Goal: Information Seeking & Learning: Check status

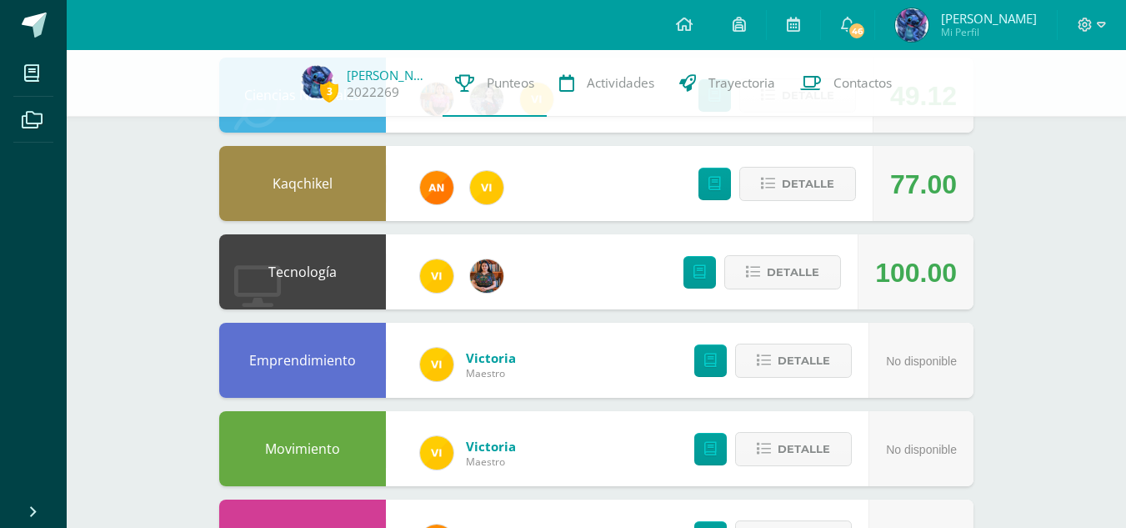
scroll to position [208, 0]
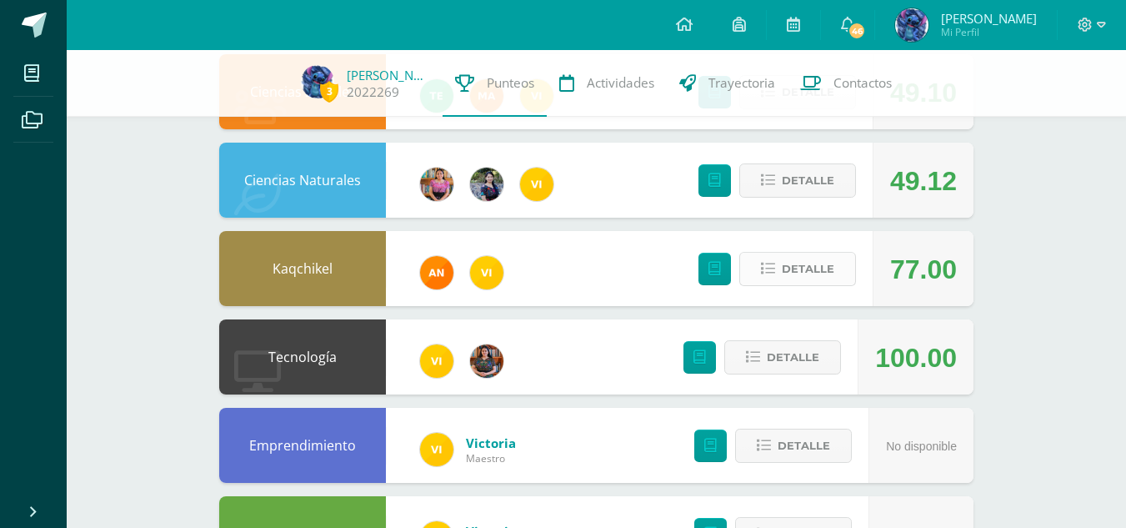
click at [807, 259] on span "Detalle" at bounding box center [808, 268] width 53 height 31
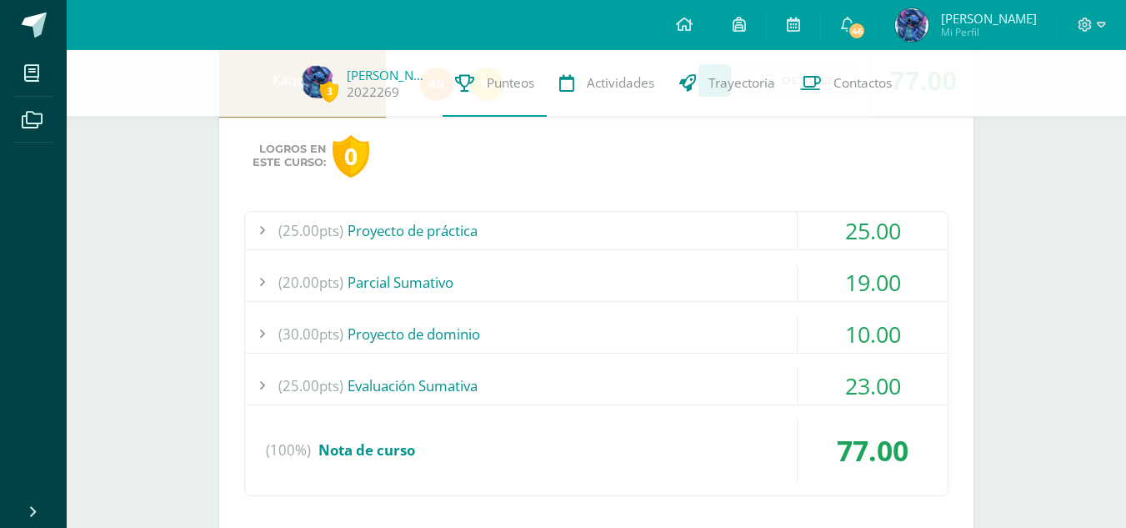
scroll to position [399, 0]
click at [670, 230] on div "(25.00pts) Proyecto de práctica" at bounding box center [596, 229] width 703 height 38
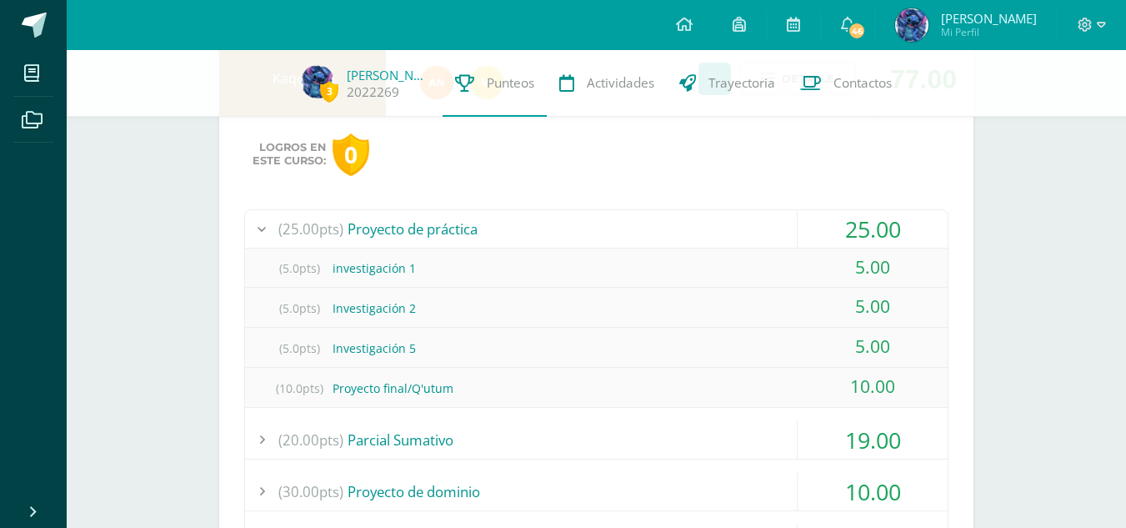
click at [670, 230] on div "(25.00pts) Proyecto de práctica" at bounding box center [596, 229] width 703 height 38
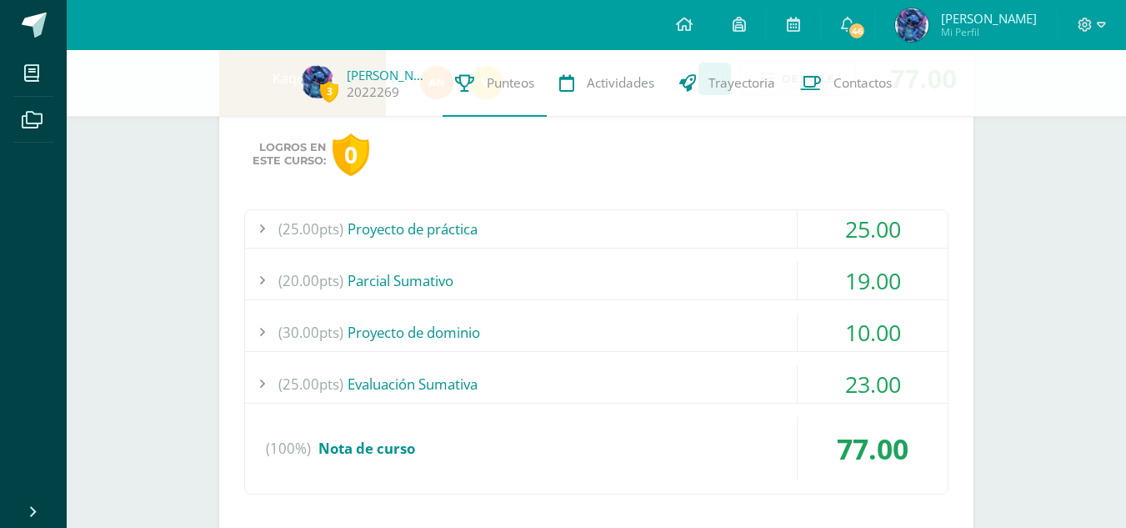
click at [675, 287] on div "(20.00pts) [GEOGRAPHIC_DATA]" at bounding box center [596, 281] width 703 height 38
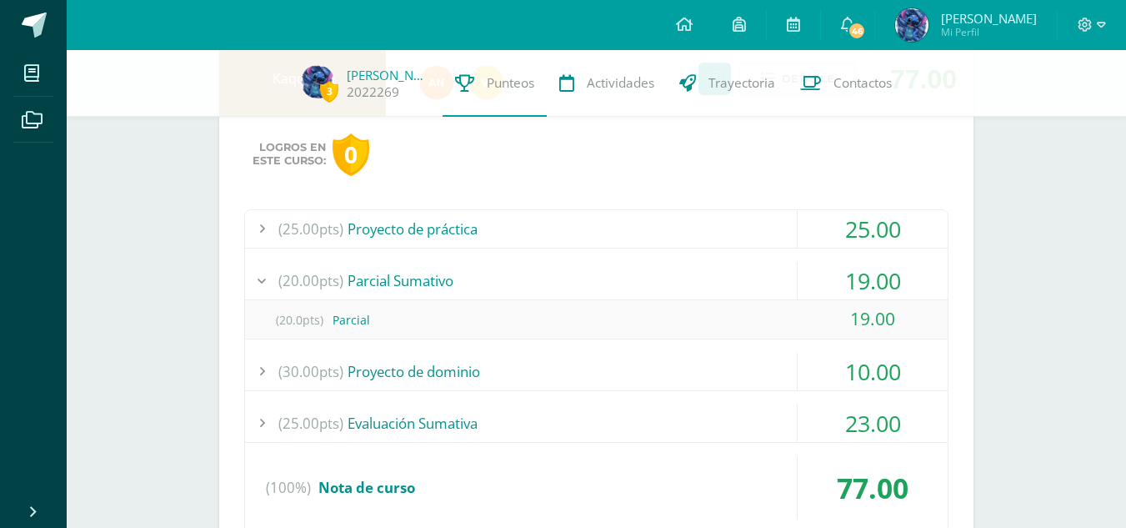
click at [675, 287] on div "(20.00pts) [GEOGRAPHIC_DATA]" at bounding box center [596, 281] width 703 height 38
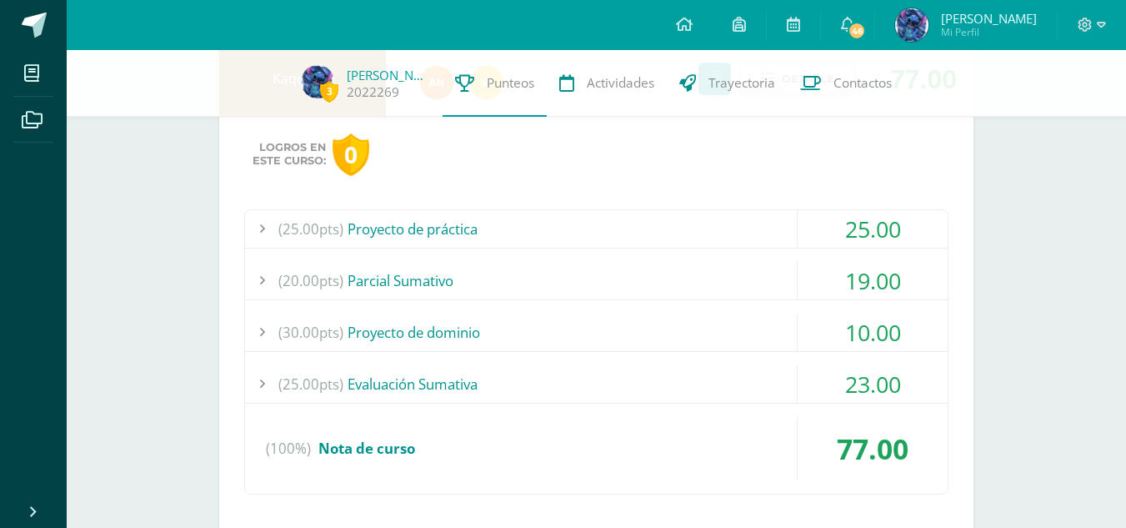
click at [671, 327] on div "(30.00pts) Proyecto de dominio" at bounding box center [596, 333] width 703 height 38
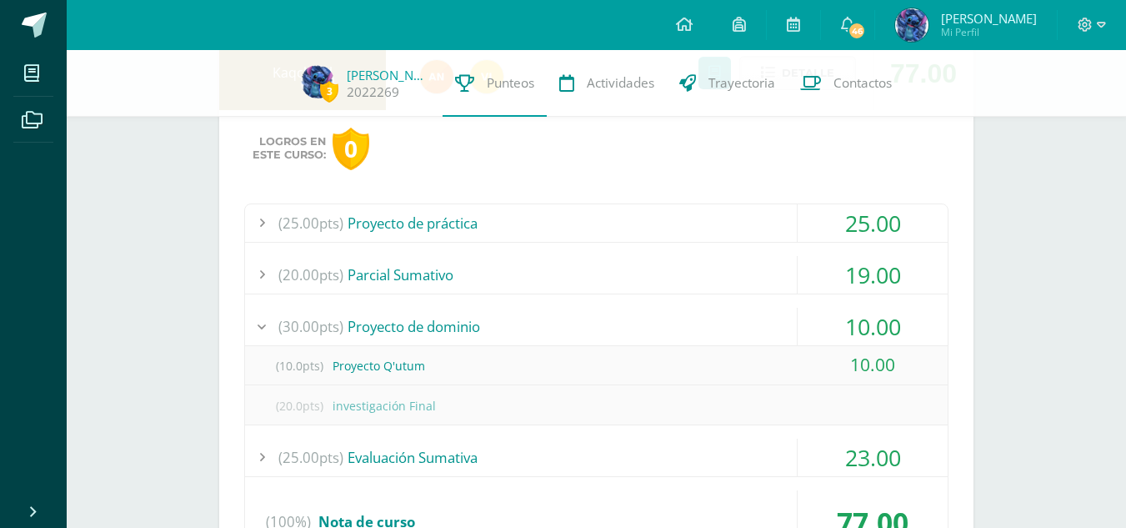
scroll to position [405, 0]
click at [671, 322] on div "(30.00pts) Proyecto de dominio" at bounding box center [596, 326] width 703 height 38
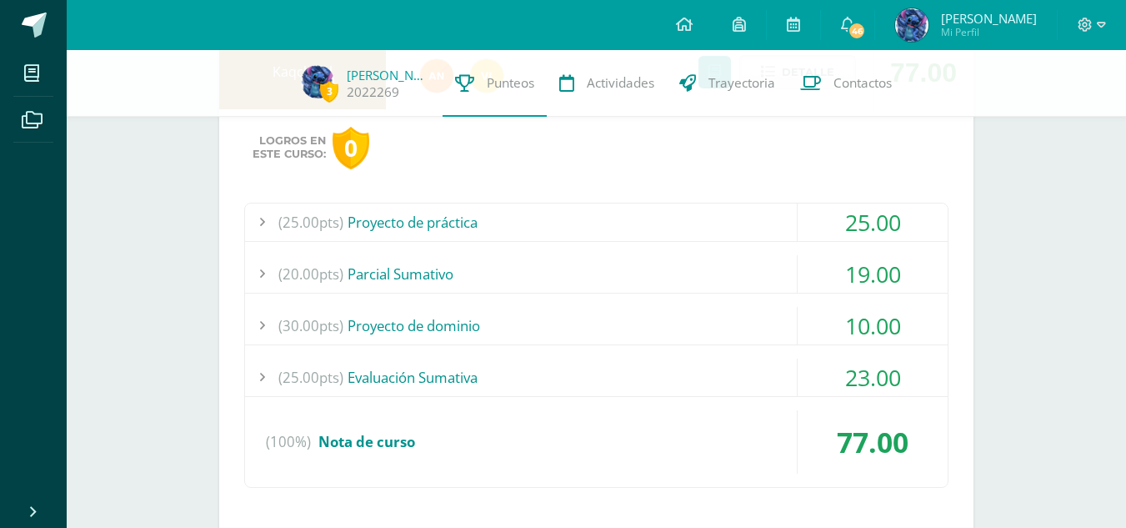
click at [687, 368] on div "(25.00pts) Evaluación Sumativa" at bounding box center [596, 378] width 703 height 38
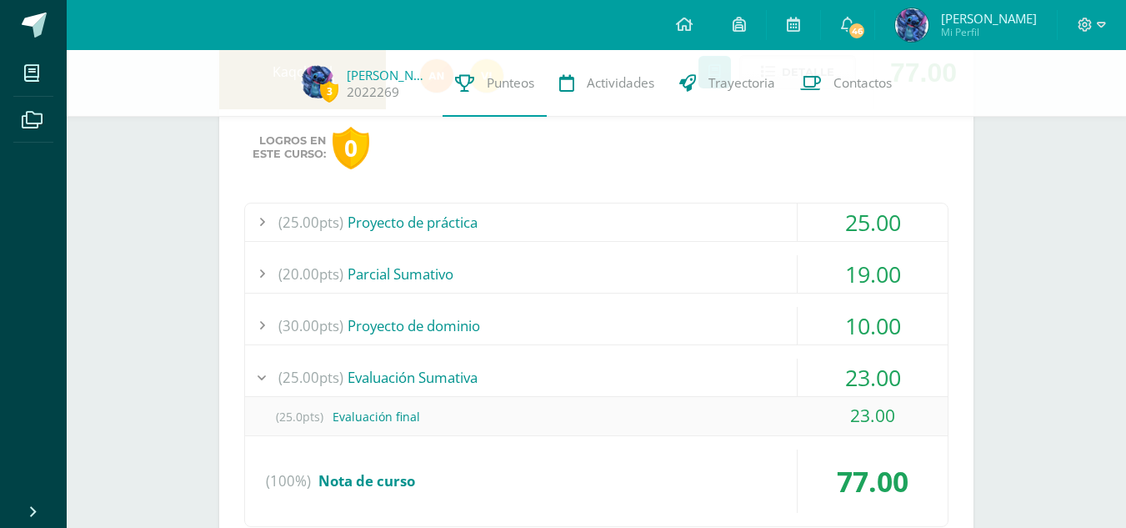
click at [687, 368] on div "(25.00pts) Evaluación Sumativa" at bounding box center [596, 378] width 703 height 38
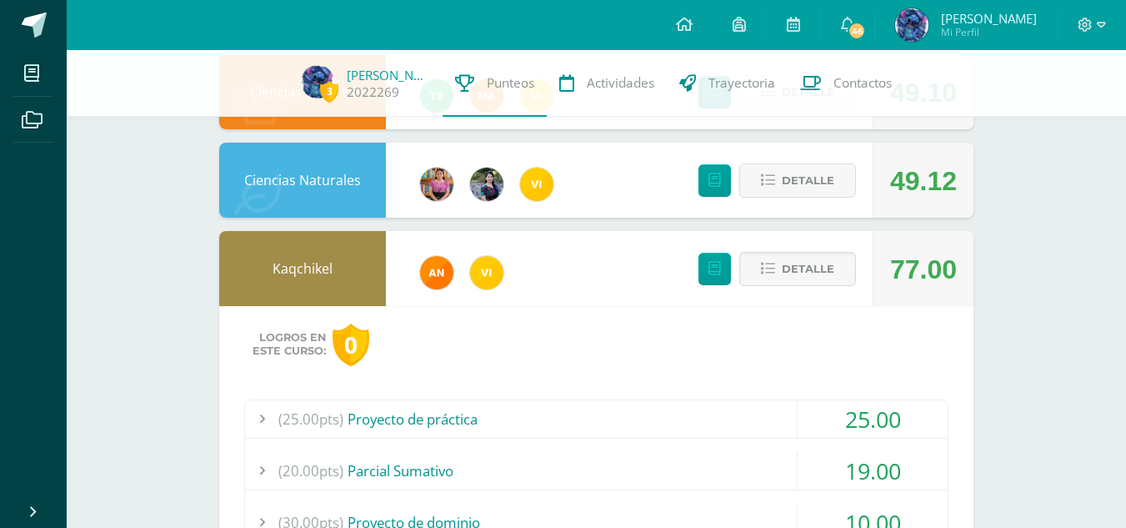
scroll to position [208, 0]
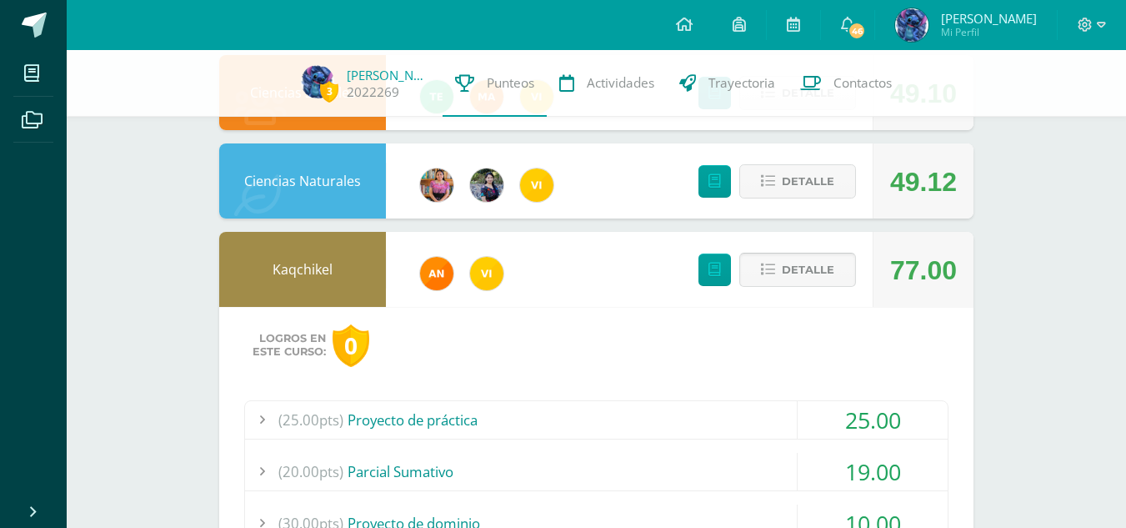
click at [820, 280] on span "Detalle" at bounding box center [808, 269] width 53 height 31
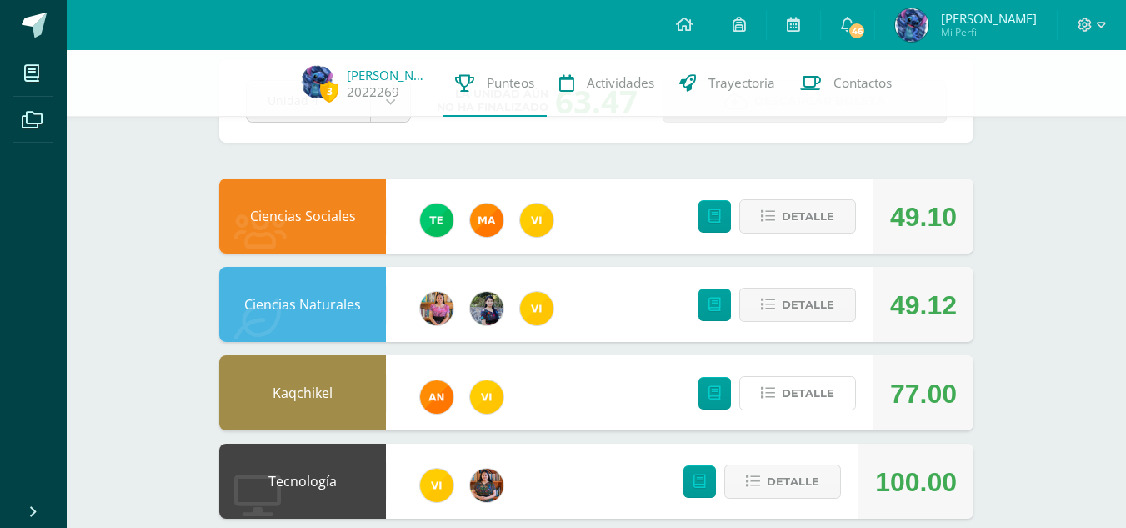
scroll to position [83, 0]
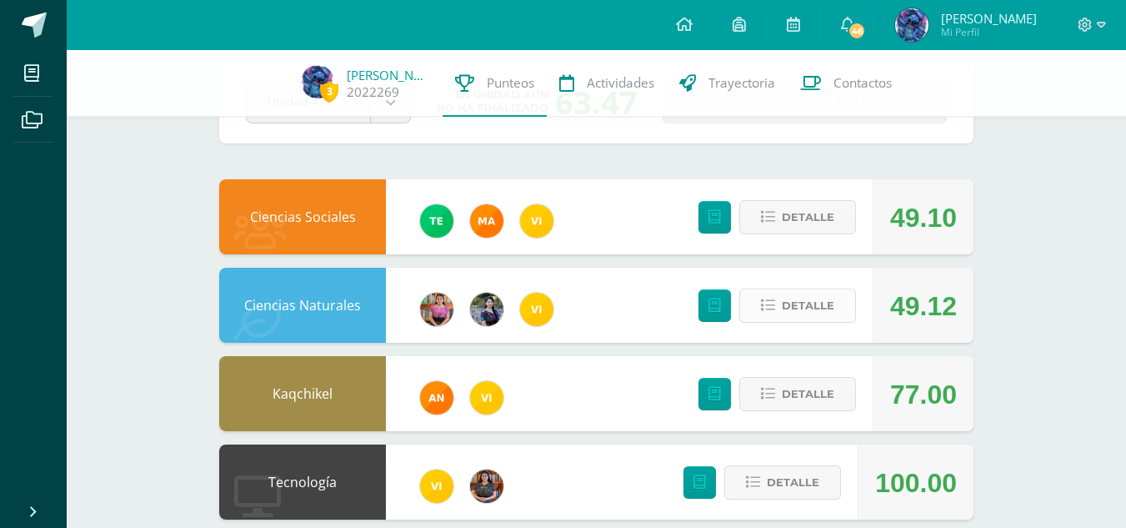
click at [793, 317] on span "Detalle" at bounding box center [808, 305] width 53 height 31
click at [806, 305] on span at bounding box center [798, 305] width 81 height 23
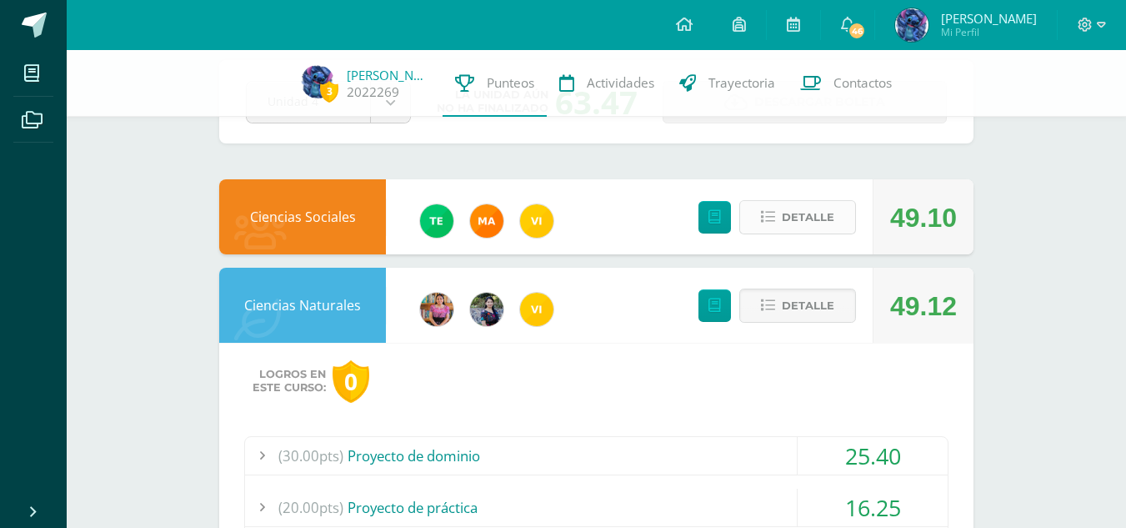
click at [810, 213] on span "Detalle" at bounding box center [808, 217] width 53 height 31
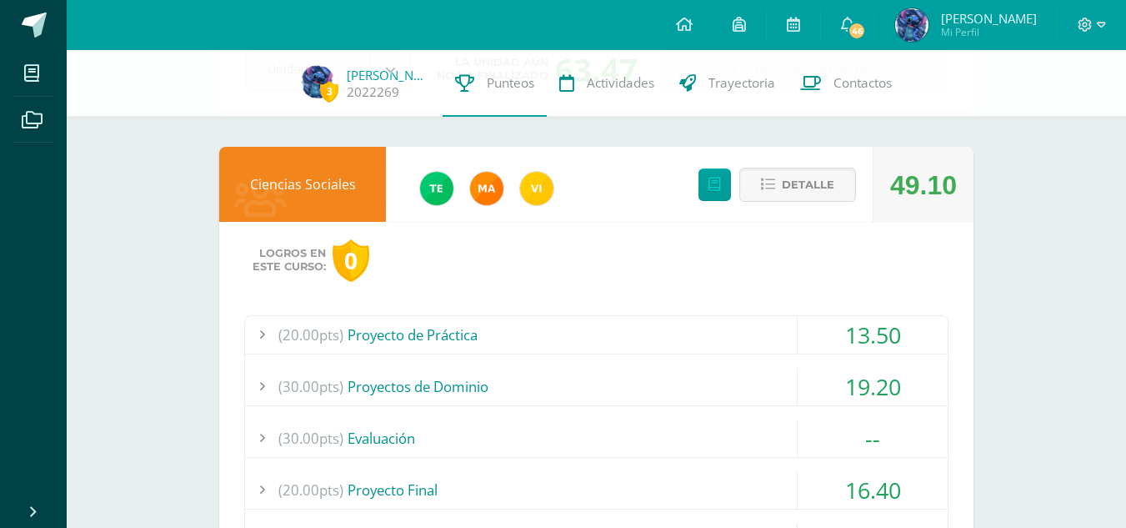
scroll to position [117, 0]
click at [716, 341] on div "(20.00pts) Proyecto de Práctica" at bounding box center [596, 334] width 703 height 38
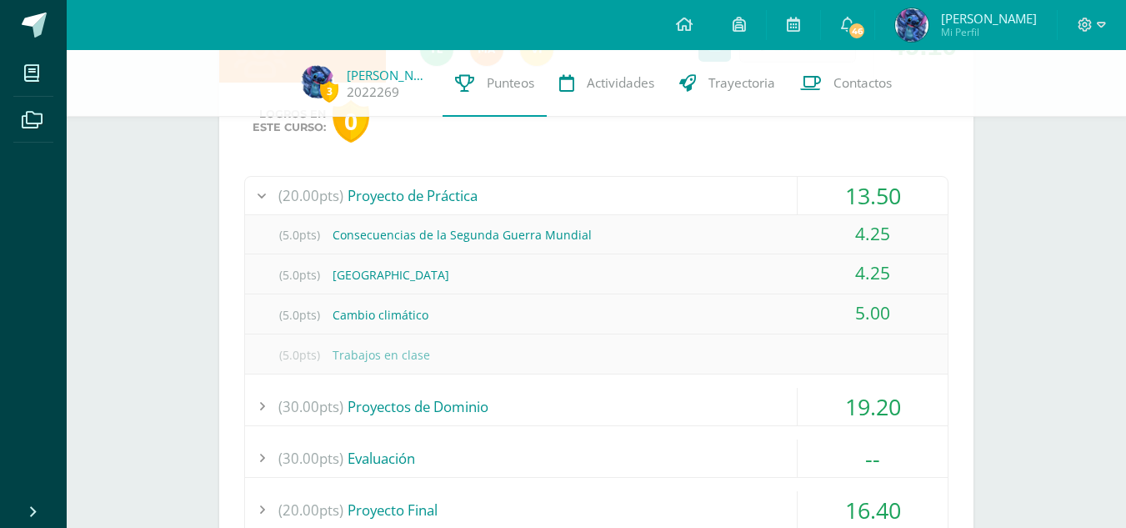
scroll to position [256, 0]
click at [737, 190] on div "(20.00pts) Proyecto de Práctica" at bounding box center [596, 195] width 703 height 38
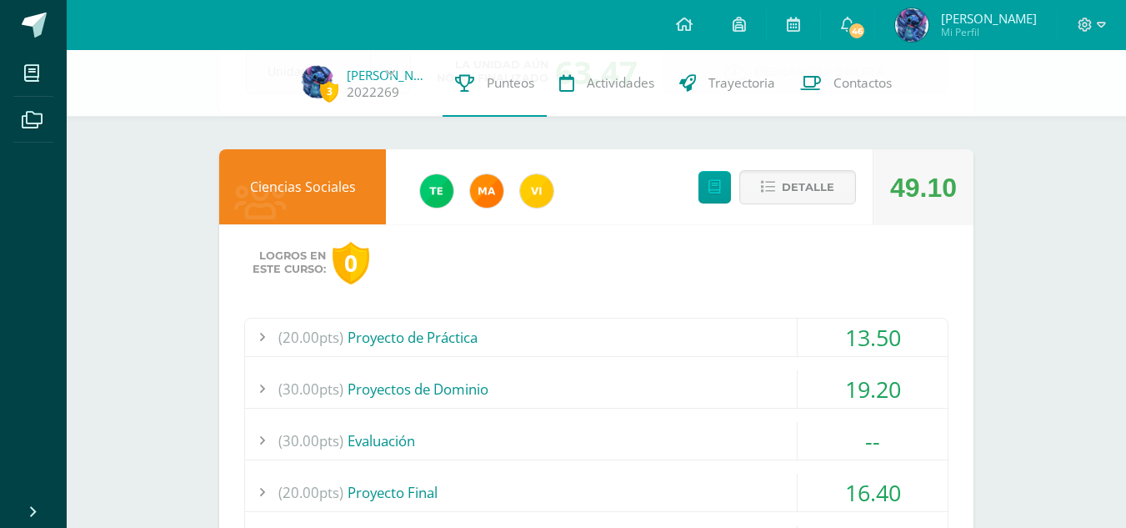
scroll to position [111, 0]
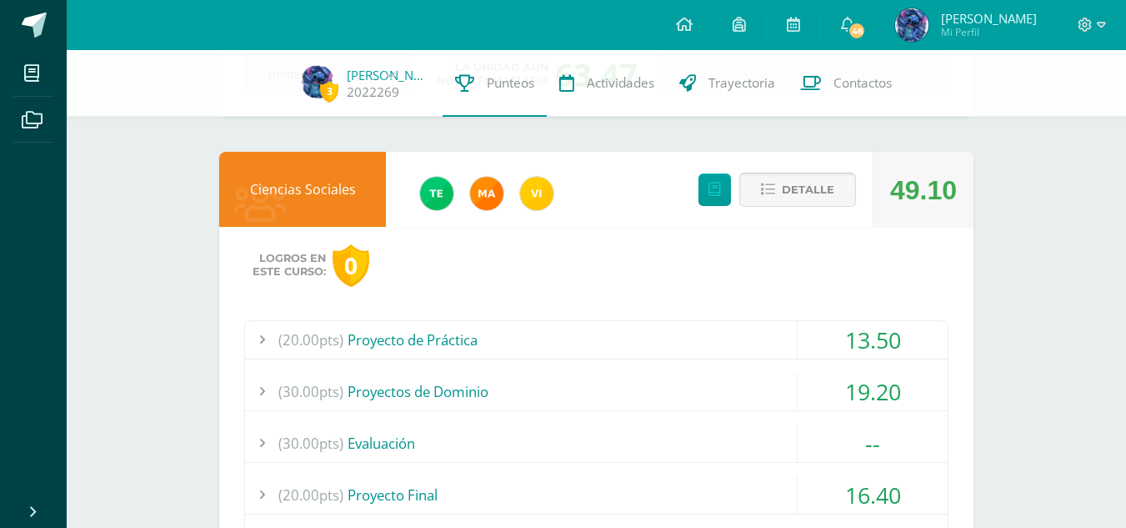
click at [766, 198] on button "Detalle" at bounding box center [798, 190] width 117 height 34
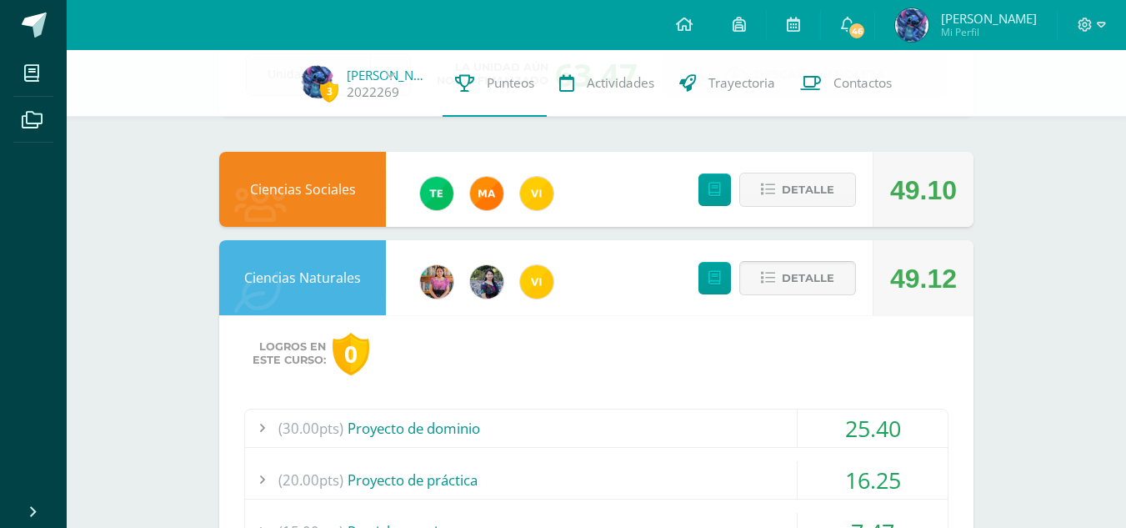
click at [809, 286] on span "Detalle" at bounding box center [808, 278] width 53 height 31
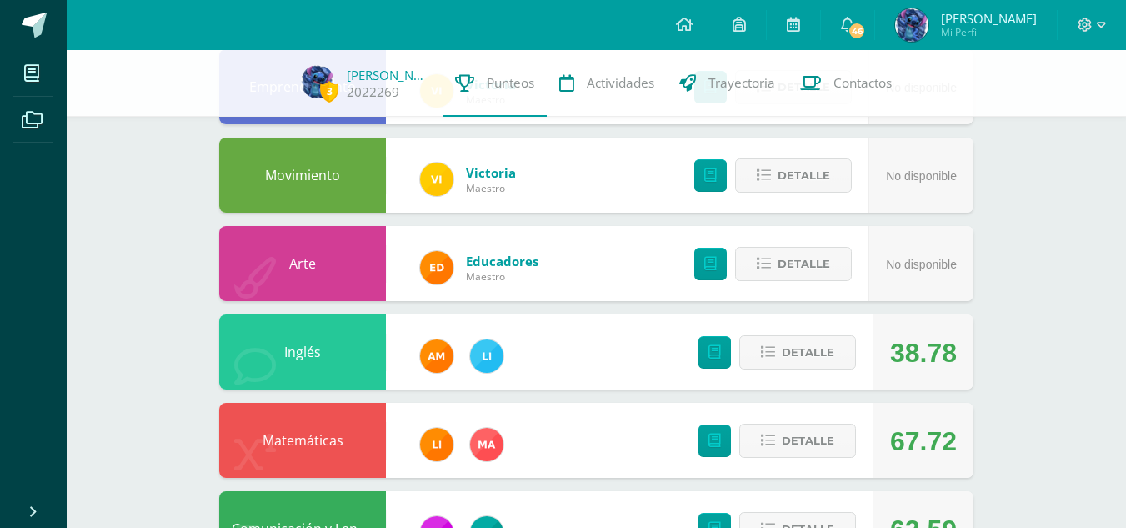
scroll to position [639, 0]
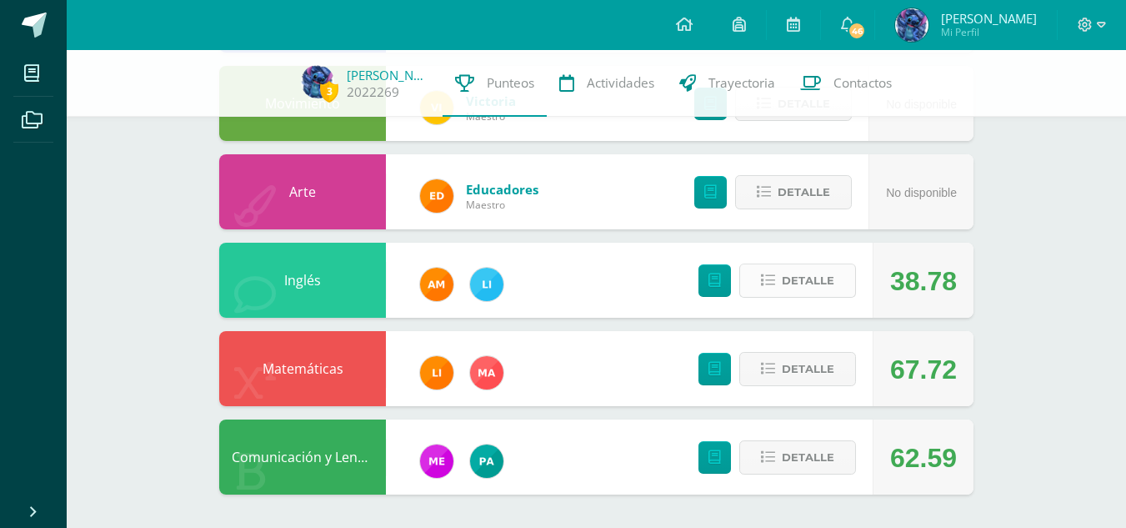
click at [835, 279] on button "Detalle" at bounding box center [798, 280] width 117 height 34
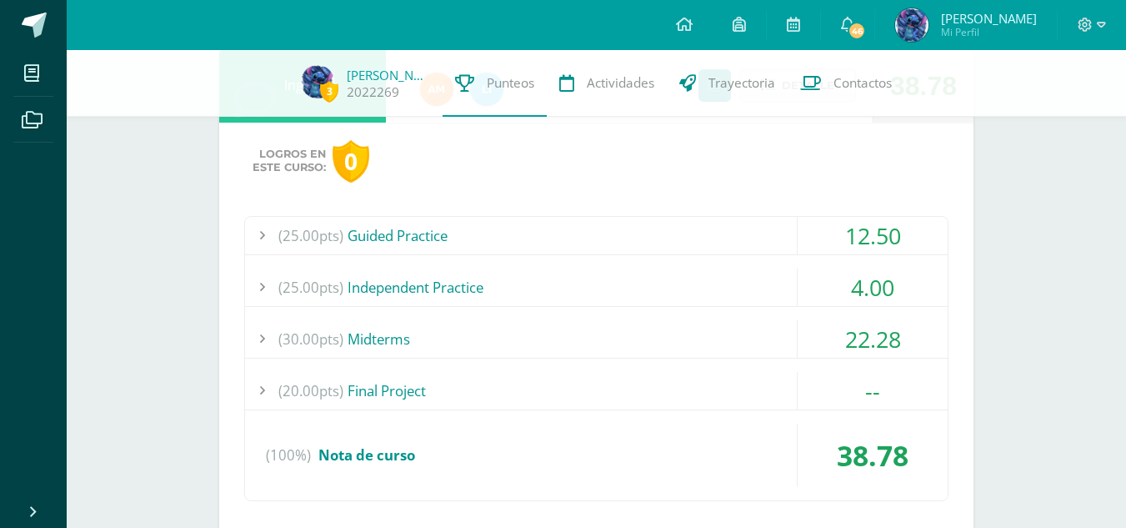
scroll to position [835, 0]
click at [683, 241] on div "(25.00pts) Guided Practice" at bounding box center [596, 235] width 703 height 38
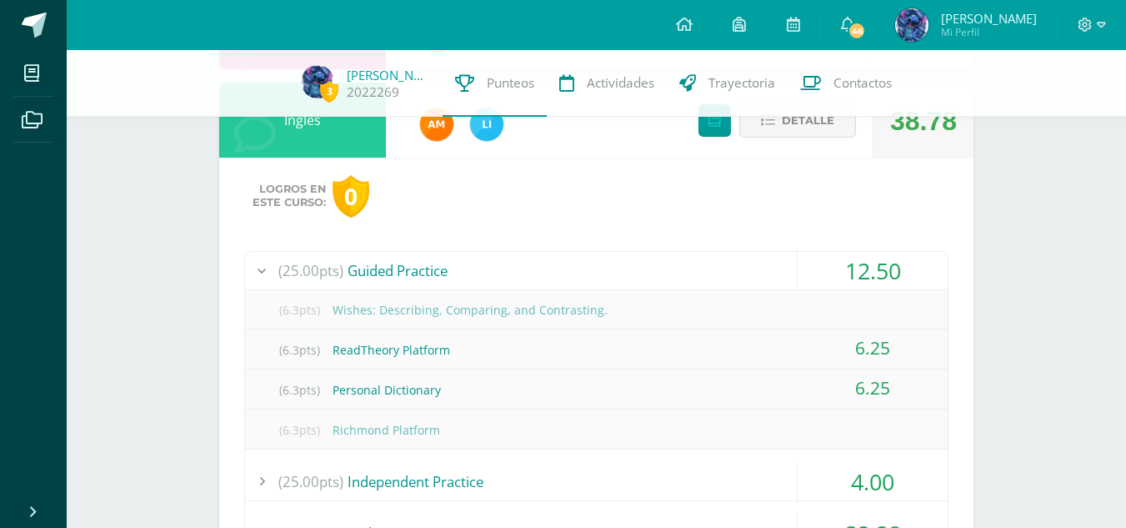
scroll to position [798, 0]
click at [683, 277] on div "(25.00pts) Guided Practice" at bounding box center [596, 272] width 703 height 38
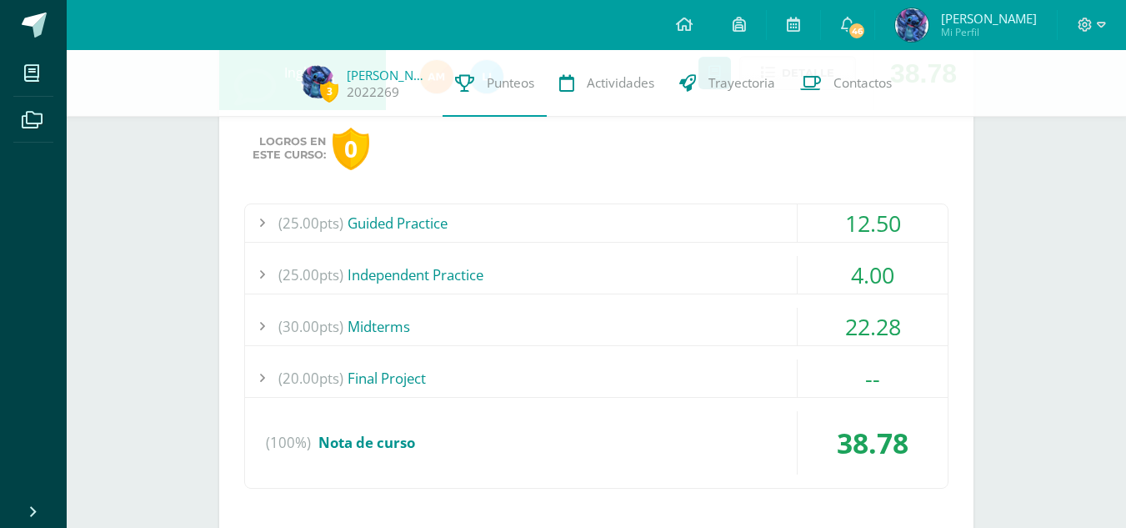
scroll to position [847, 0]
click at [683, 277] on div "(25.00pts) Independent Practice" at bounding box center [596, 274] width 703 height 38
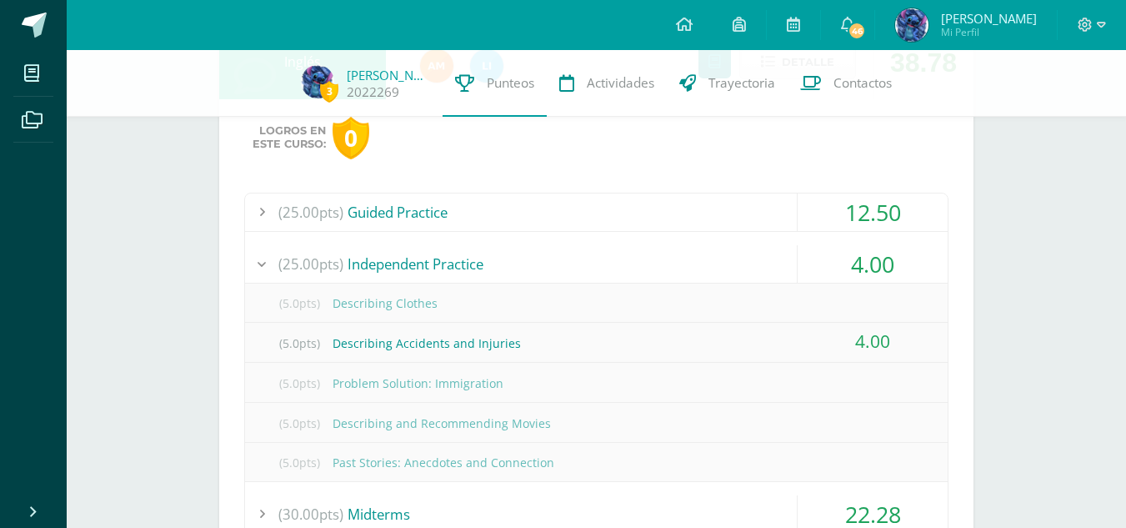
scroll to position [855, 0]
click at [683, 277] on div "(25.00pts) Independent Practice" at bounding box center [596, 267] width 703 height 38
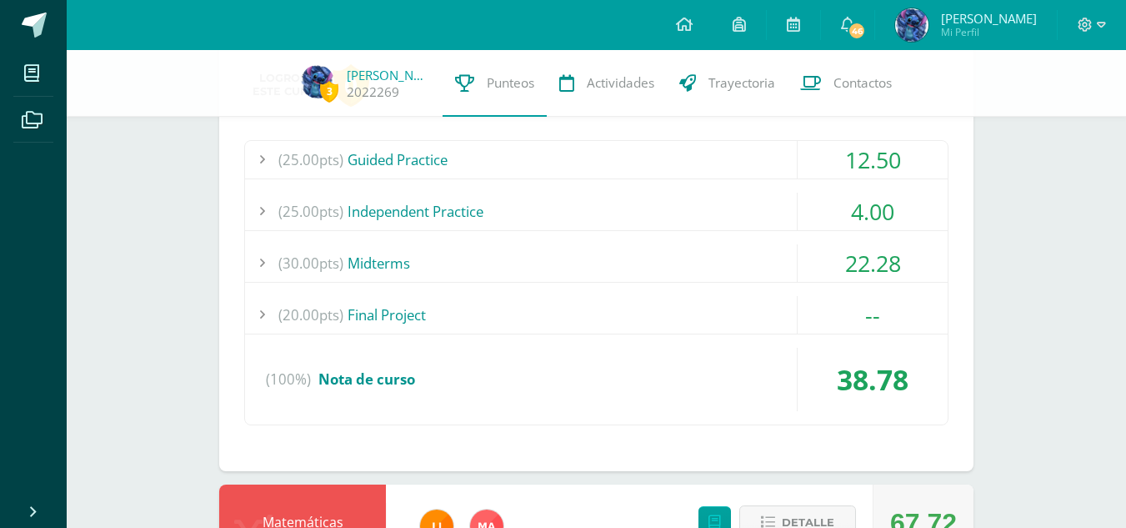
scroll to position [911, 0]
click at [683, 277] on div "(30.00pts) Midterms" at bounding box center [596, 262] width 703 height 38
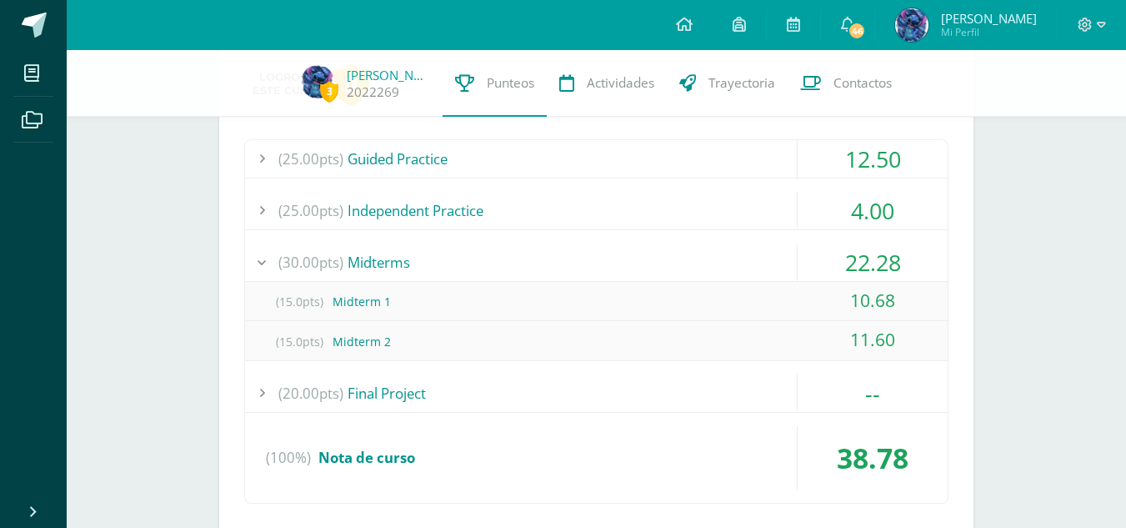
click at [683, 277] on div "(30.00pts) Midterms" at bounding box center [596, 262] width 703 height 38
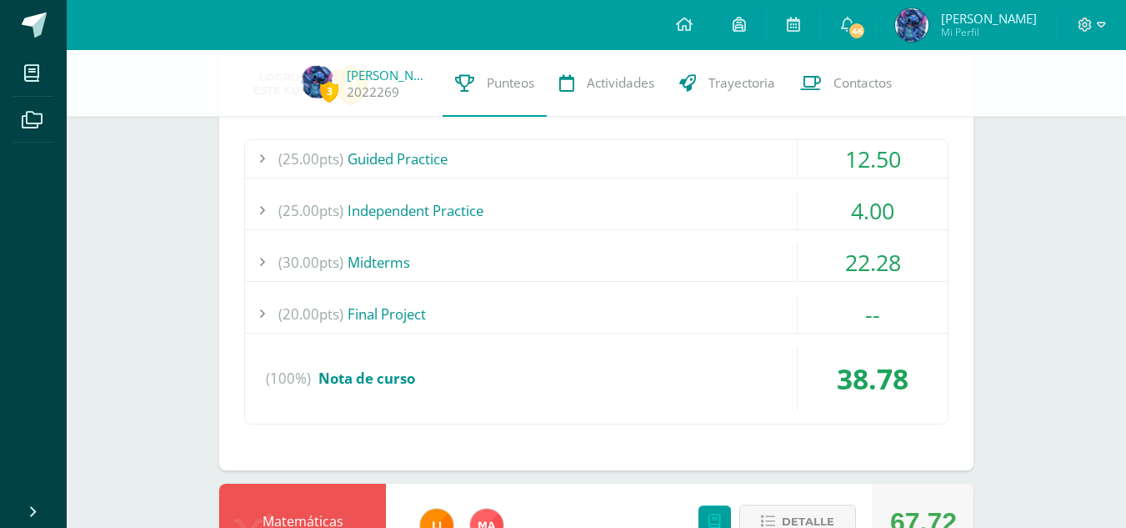
click at [682, 309] on div "(20.00pts) Final Project" at bounding box center [596, 314] width 703 height 38
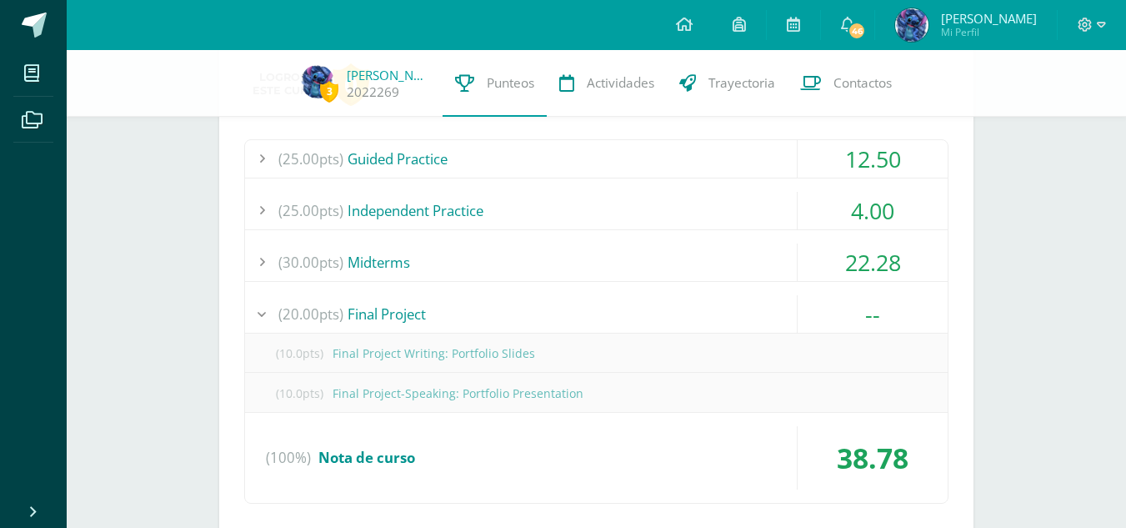
click at [682, 309] on div "(20.00pts) Final Project" at bounding box center [596, 314] width 703 height 38
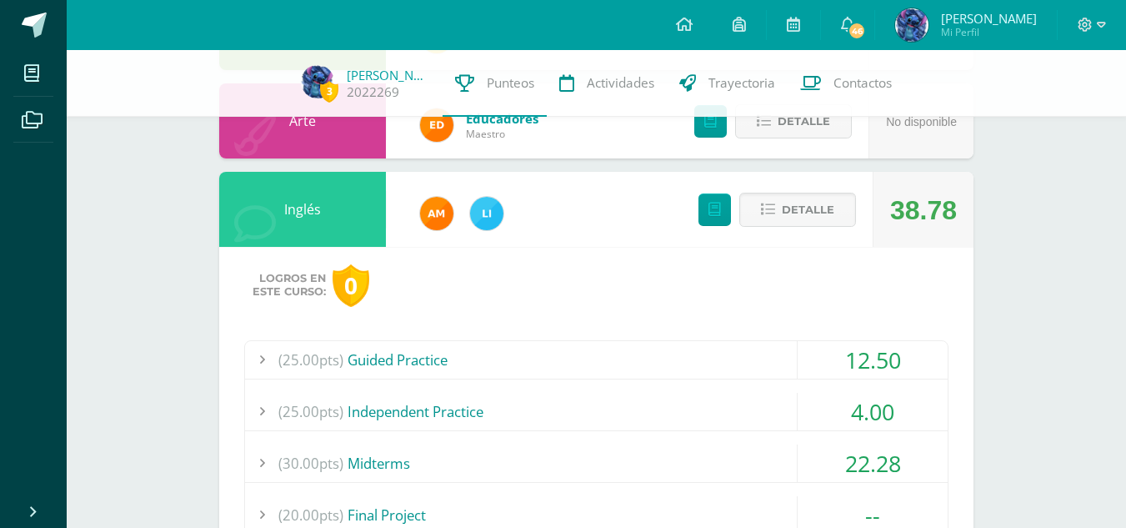
scroll to position [644, 0]
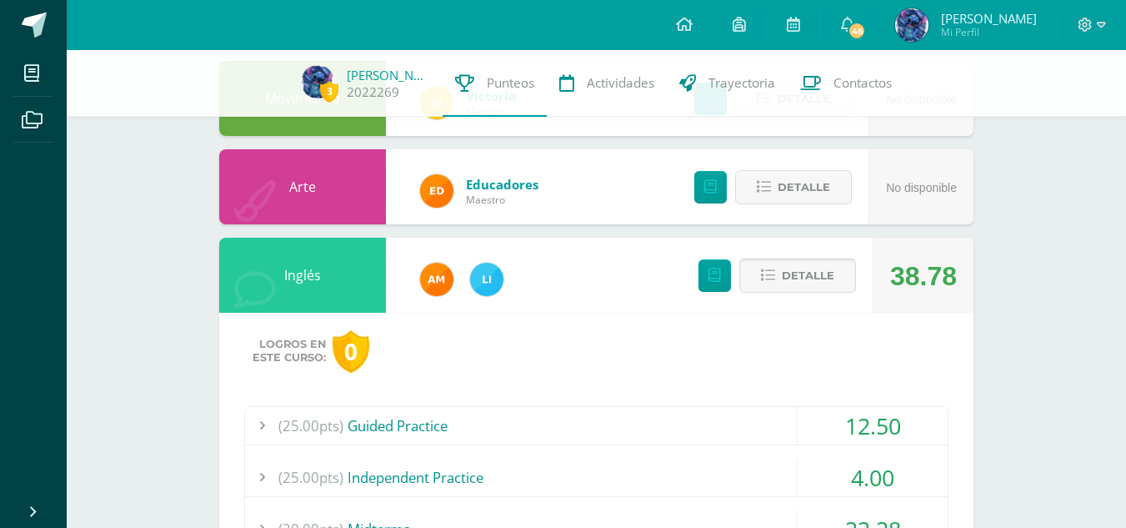
click at [764, 285] on button "Detalle" at bounding box center [798, 275] width 117 height 34
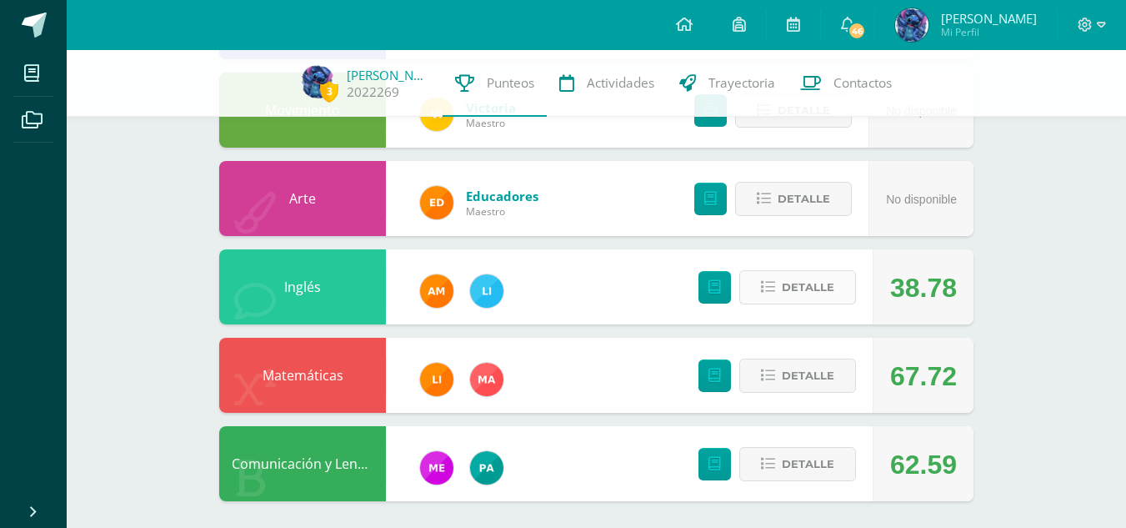
scroll to position [639, 0]
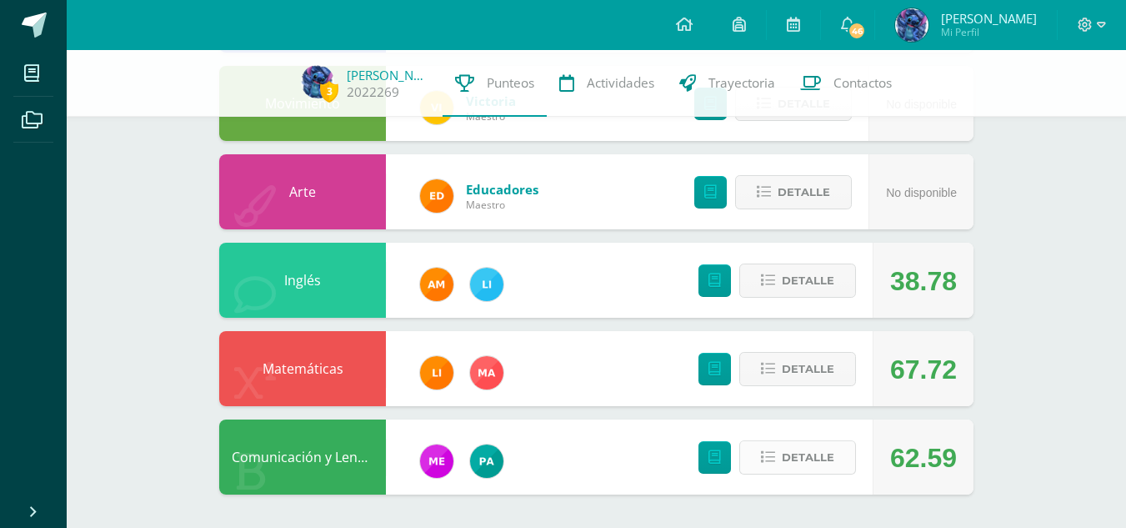
click at [770, 447] on button "Detalle" at bounding box center [798, 457] width 117 height 34
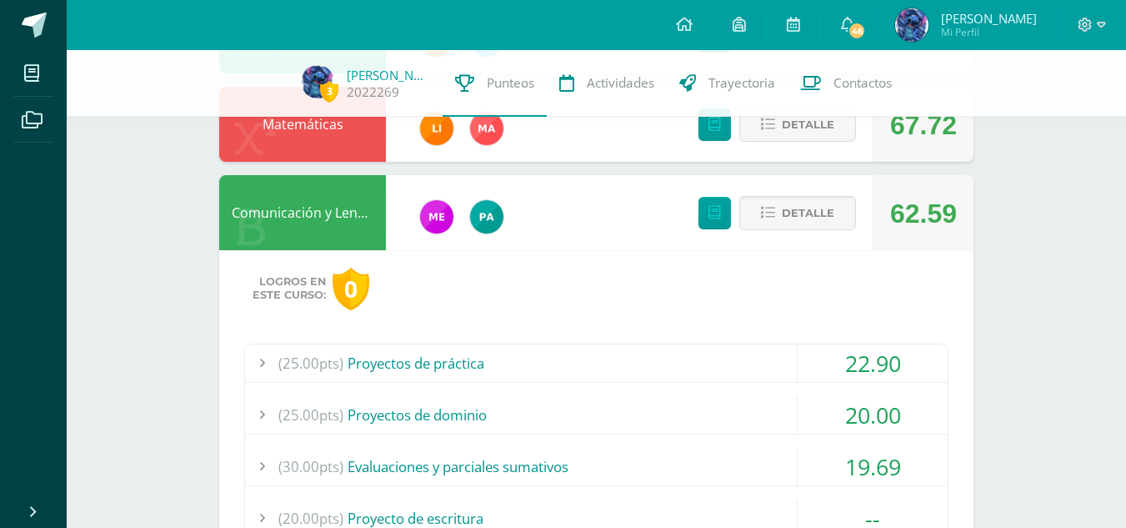
scroll to position [758, 0]
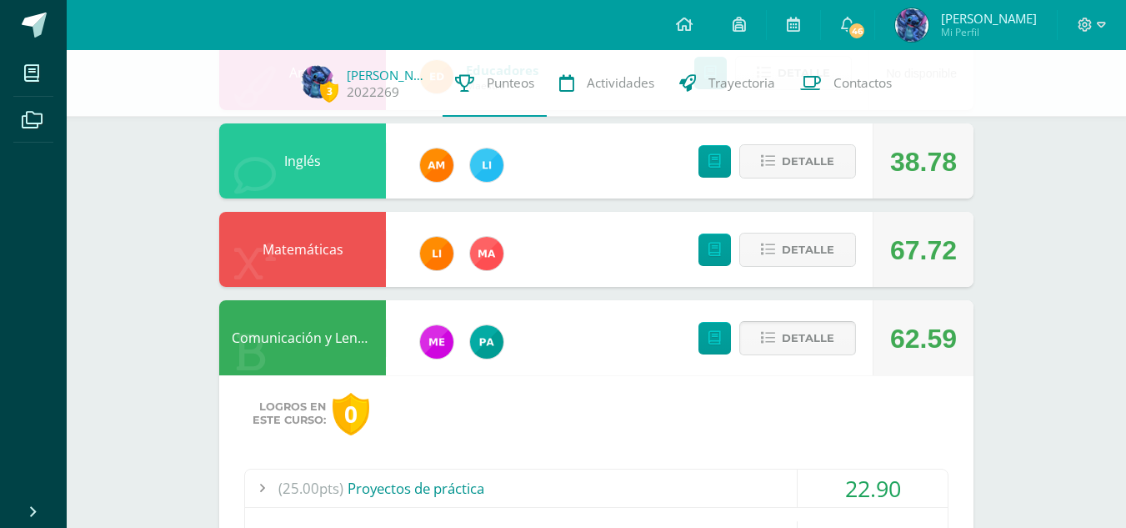
click at [790, 341] on span "Detalle" at bounding box center [808, 338] width 53 height 31
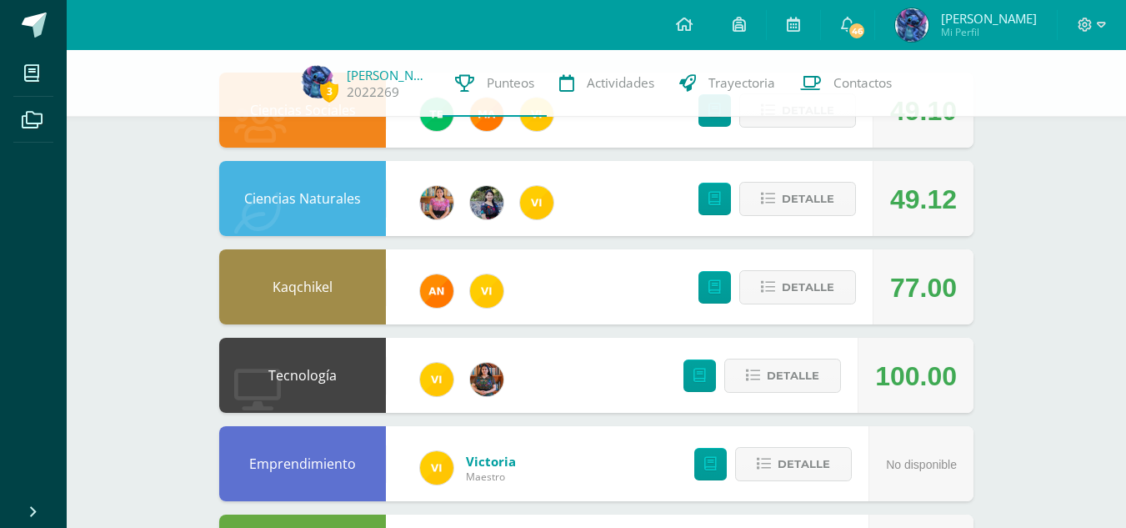
scroll to position [0, 0]
